Goal: Navigation & Orientation: Go to known website

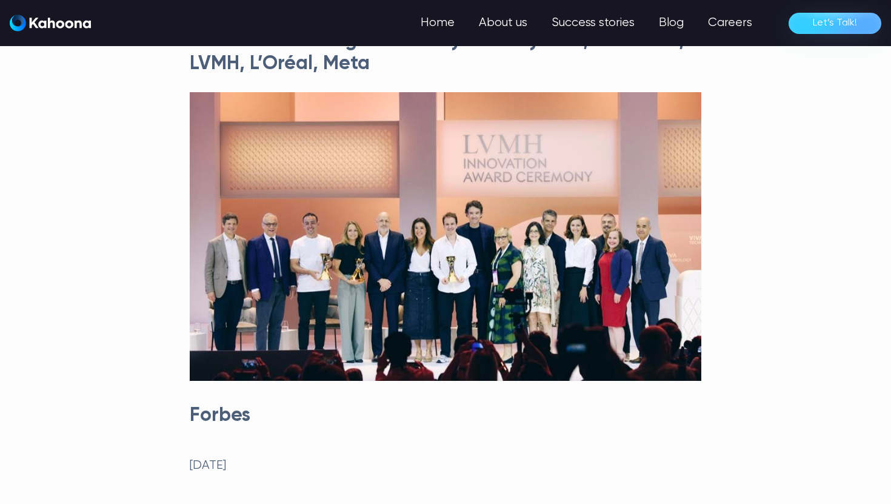
click at [66, 22] on img "home" at bounding box center [50, 23] width 81 height 17
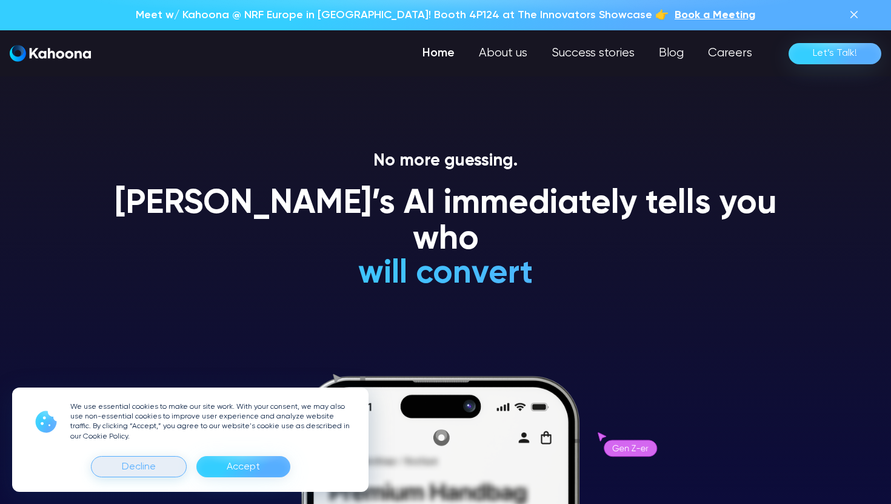
click at [173, 465] on div "Decline" at bounding box center [139, 466] width 96 height 21
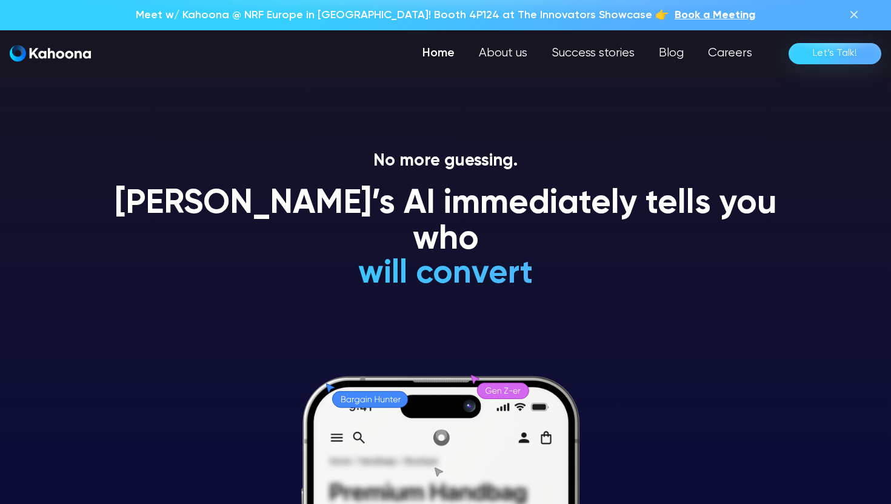
click at [852, 19] on img at bounding box center [854, 14] width 15 height 15
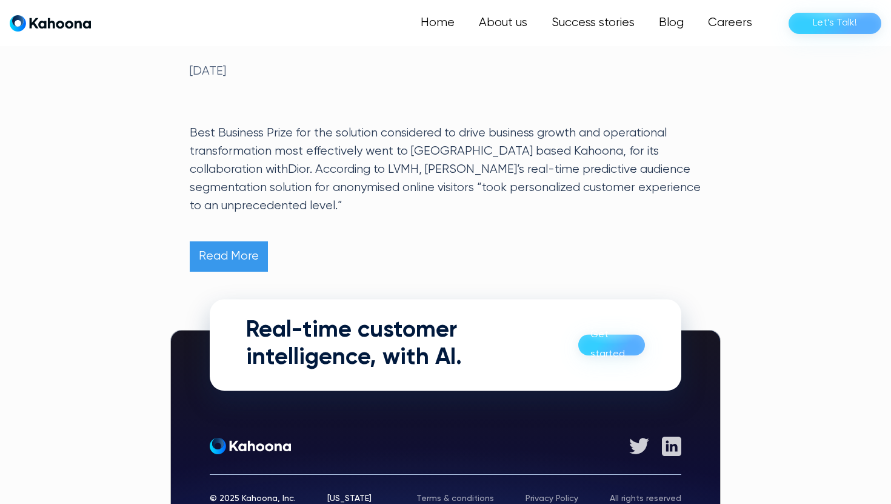
scroll to position [394, 0]
